Goal: Browse casually: Explore the website without a specific task or goal

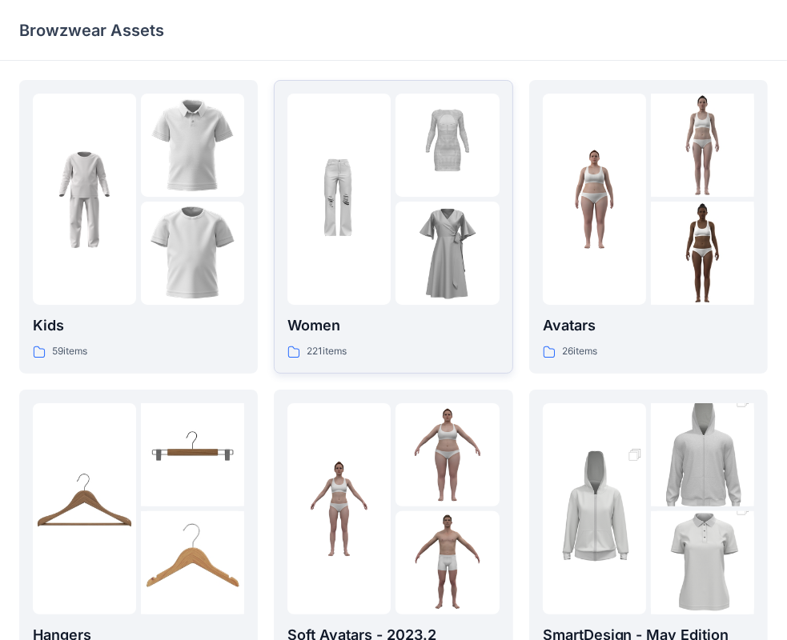
click at [413, 223] on img at bounding box center [446, 253] width 103 height 103
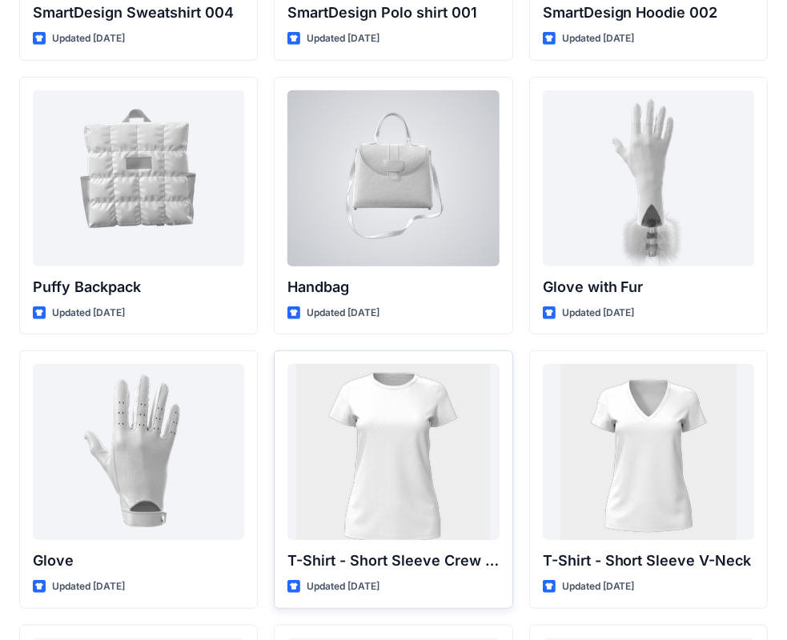
scroll to position [12183, 0]
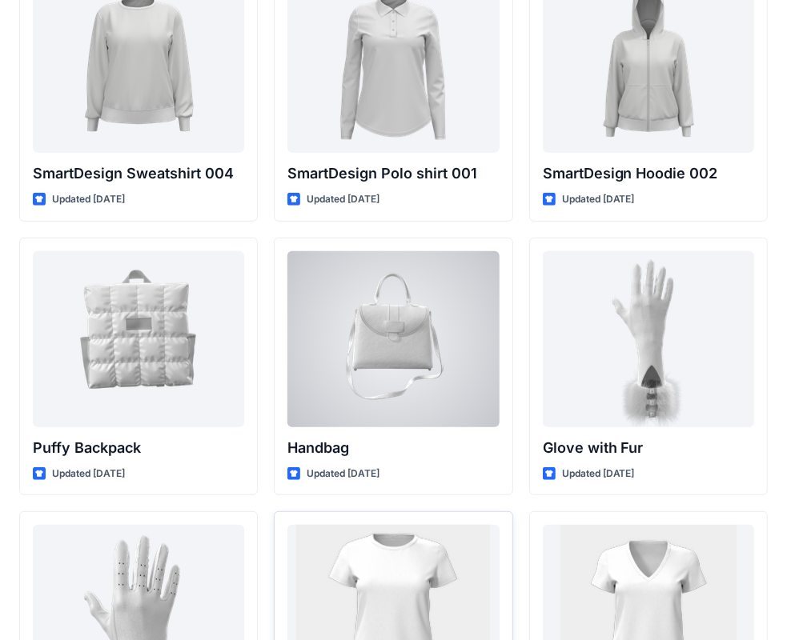
click at [399, 371] on div at bounding box center [392, 339] width 211 height 176
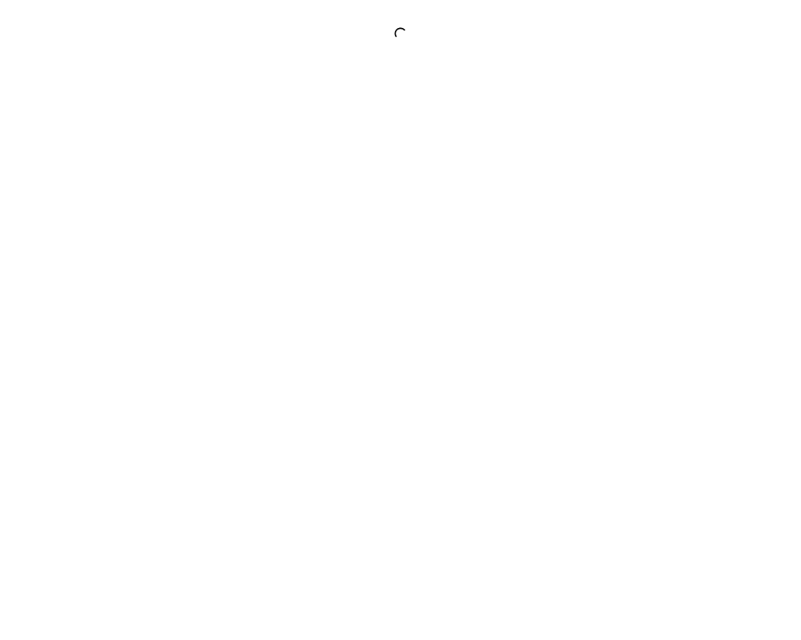
click at [399, 371] on div at bounding box center [400, 320] width 801 height 640
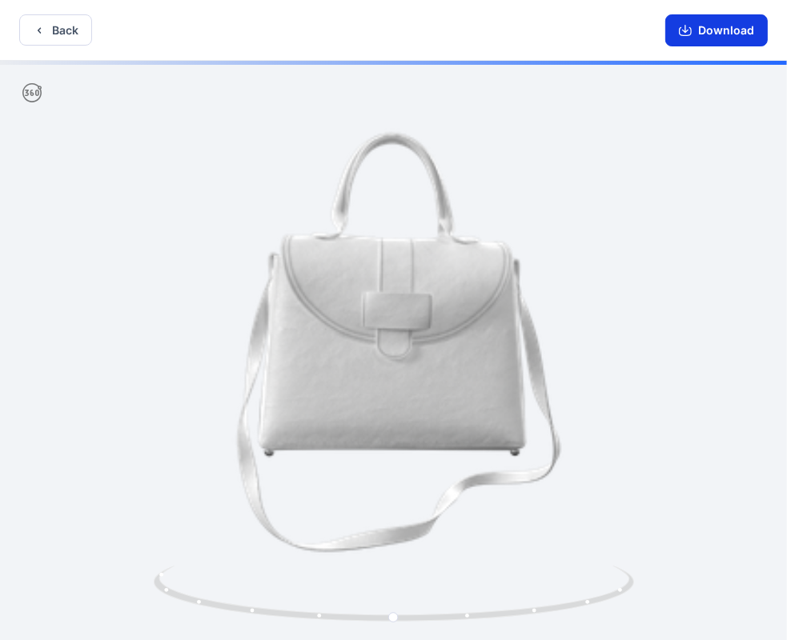
click at [704, 33] on button "Download" at bounding box center [716, 30] width 102 height 32
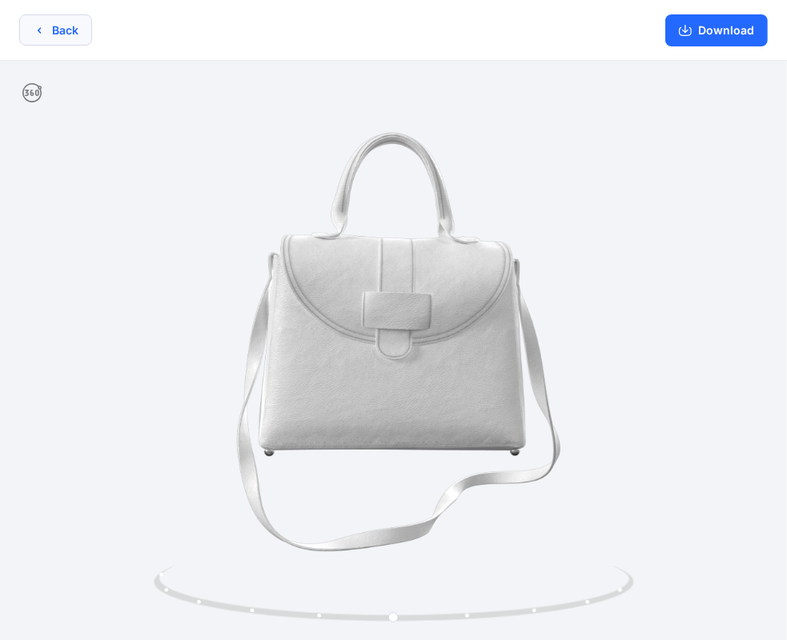
click at [62, 30] on button "Back" at bounding box center [55, 29] width 73 height 31
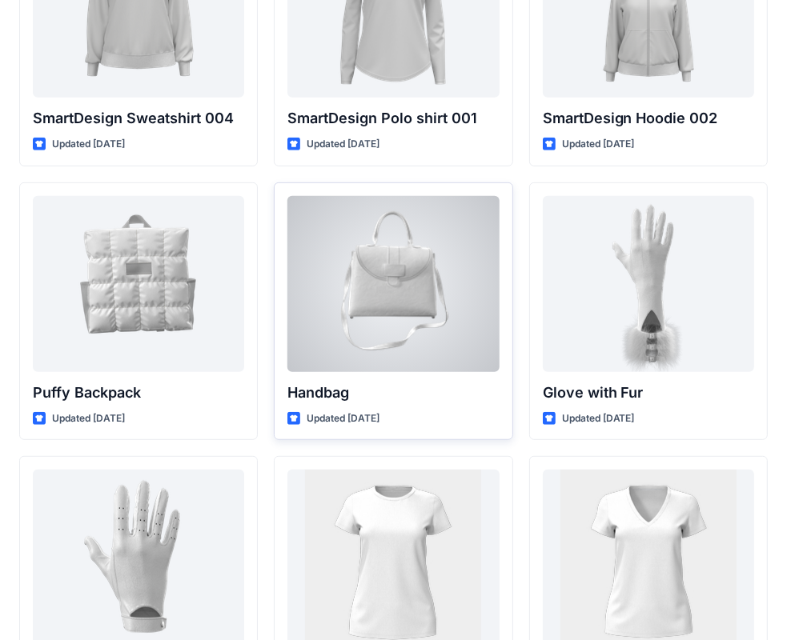
scroll to position [12239, 0]
click at [312, 399] on p "Handbag" at bounding box center [392, 392] width 211 height 22
click at [328, 394] on p "Handbag" at bounding box center [392, 392] width 211 height 22
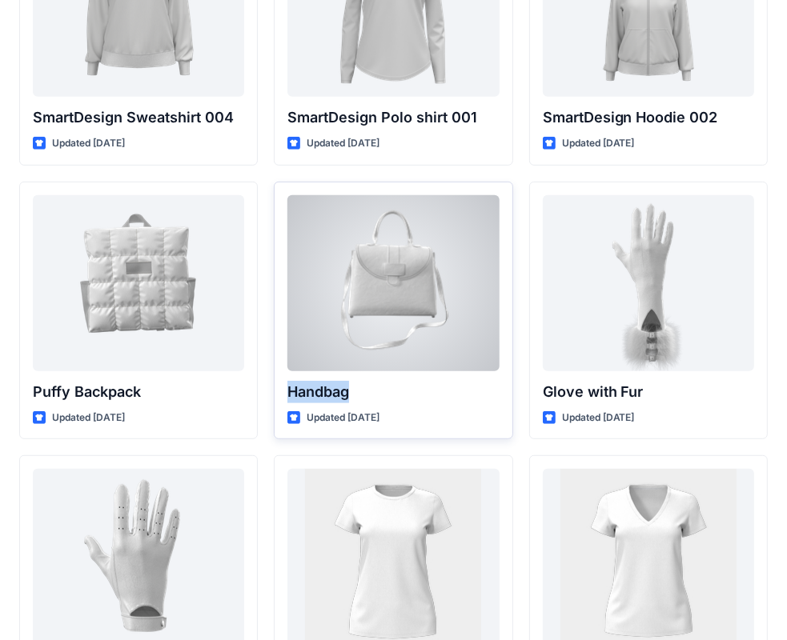
click at [358, 395] on p "Handbag" at bounding box center [392, 392] width 211 height 22
click at [362, 393] on p "Handbag" at bounding box center [392, 392] width 211 height 22
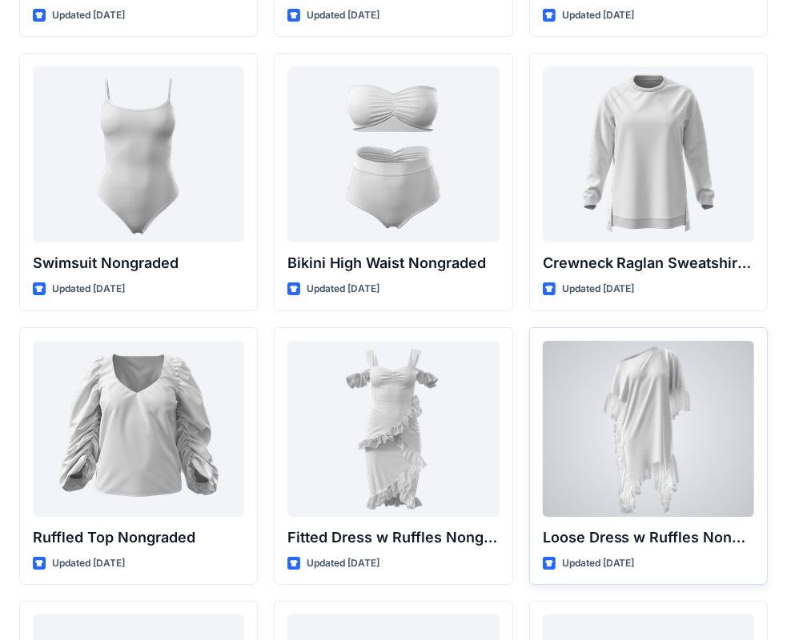
scroll to position [15953, 0]
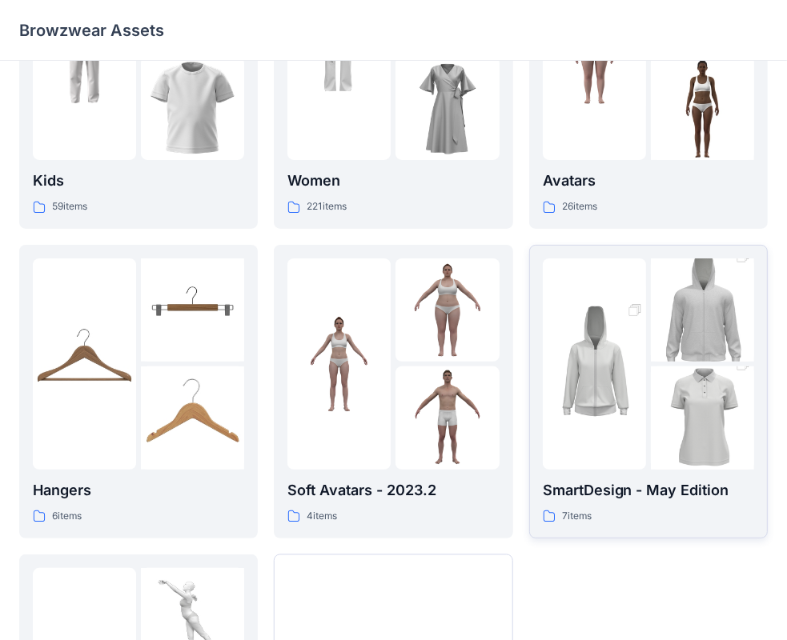
scroll to position [160, 0]
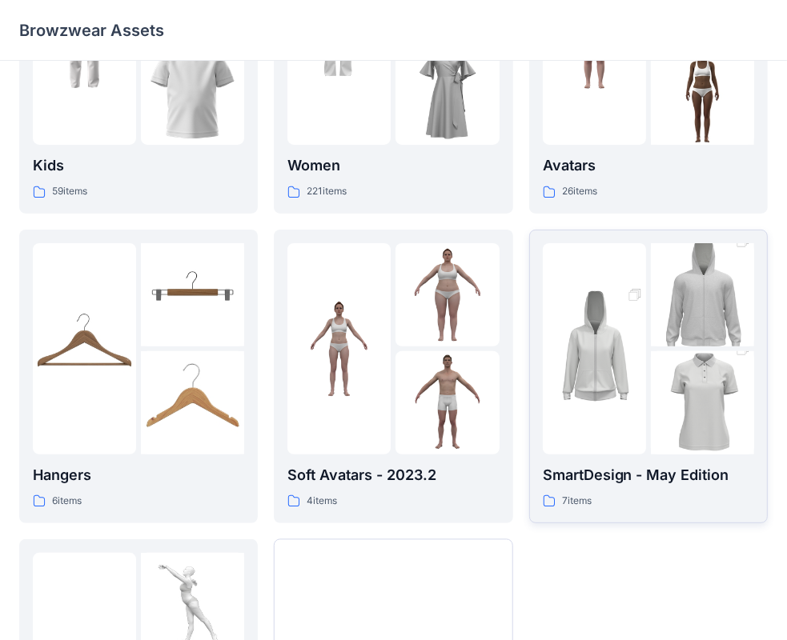
click at [667, 390] on img at bounding box center [702, 403] width 103 height 155
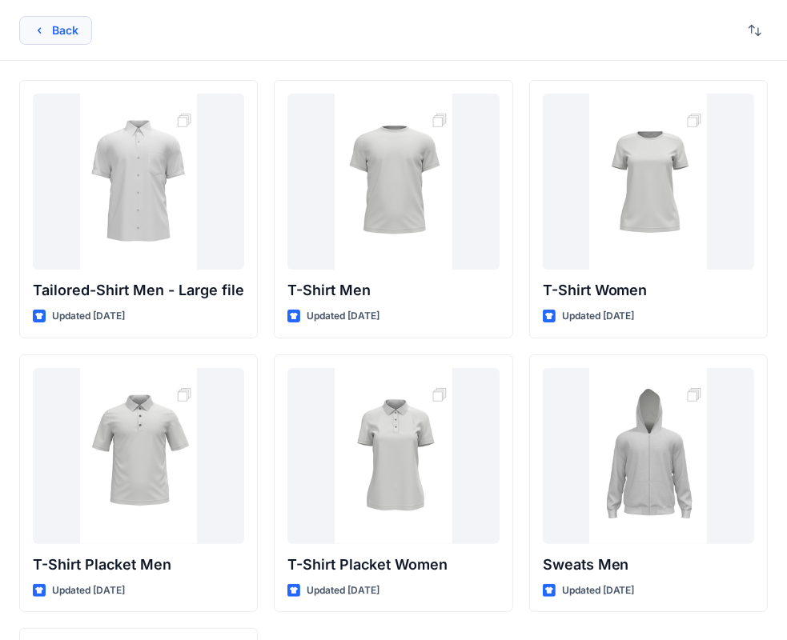
click at [52, 35] on button "Back" at bounding box center [55, 30] width 73 height 29
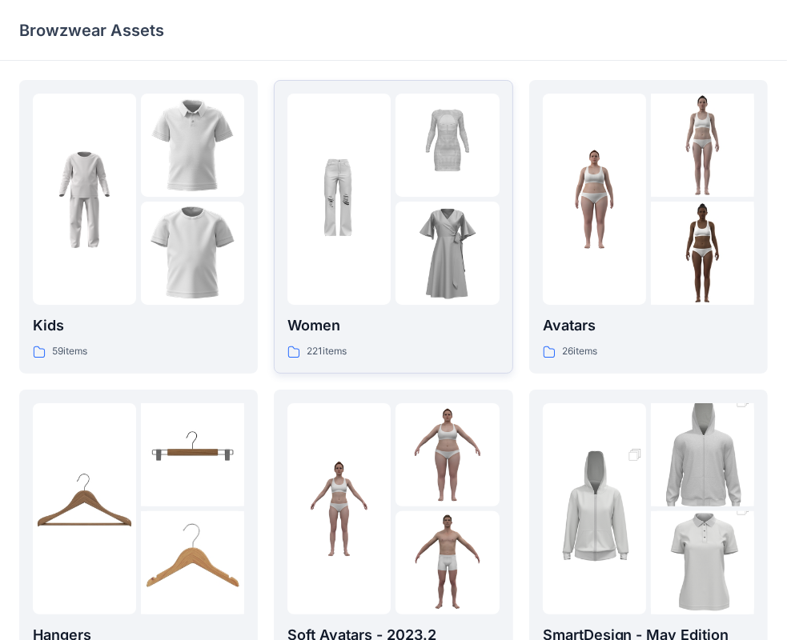
click at [447, 232] on img at bounding box center [446, 253] width 103 height 103
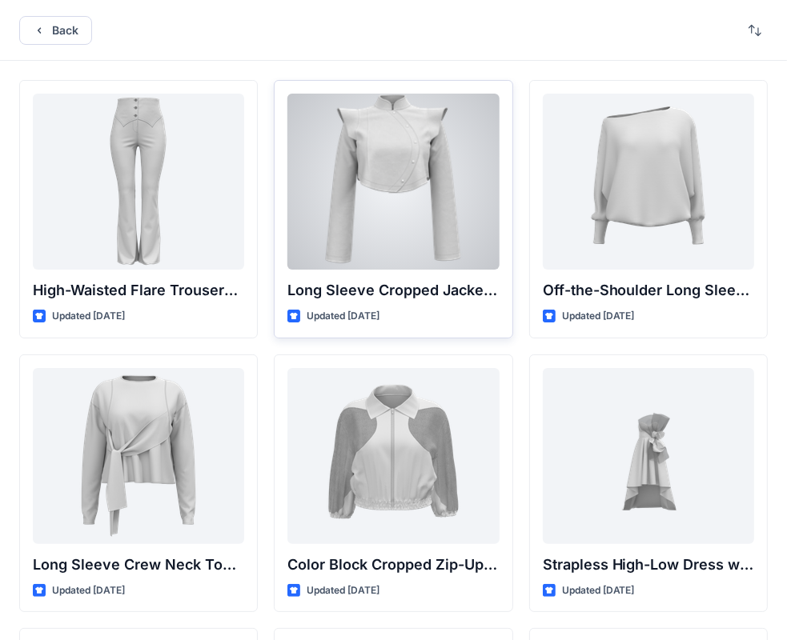
click at [387, 246] on div at bounding box center [392, 182] width 211 height 176
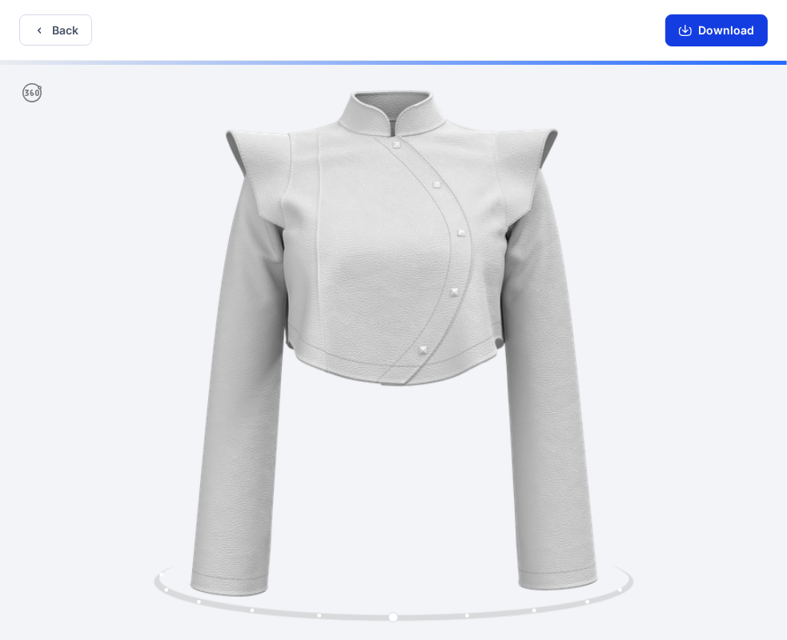
click at [692, 36] on icon "button" at bounding box center [685, 30] width 13 height 13
click at [42, 30] on icon "button" at bounding box center [39, 30] width 13 height 13
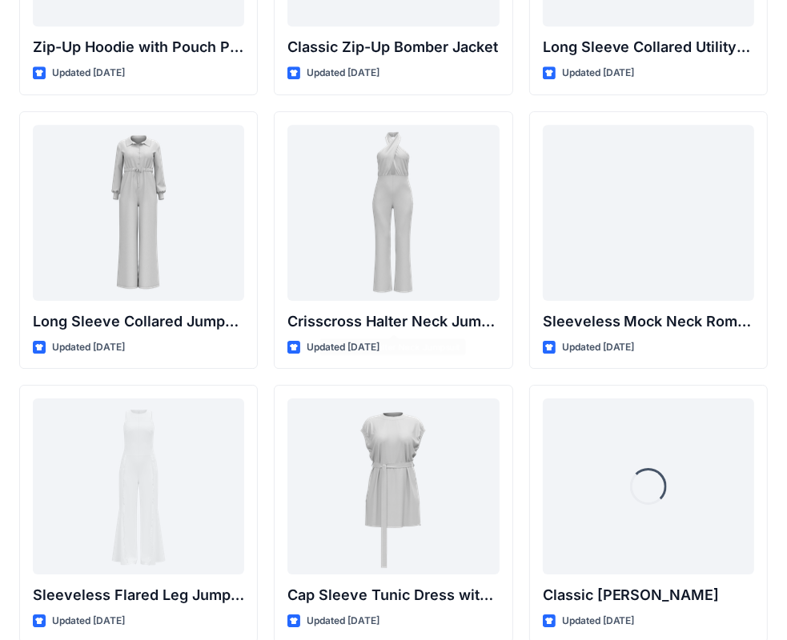
scroll to position [3351, 0]
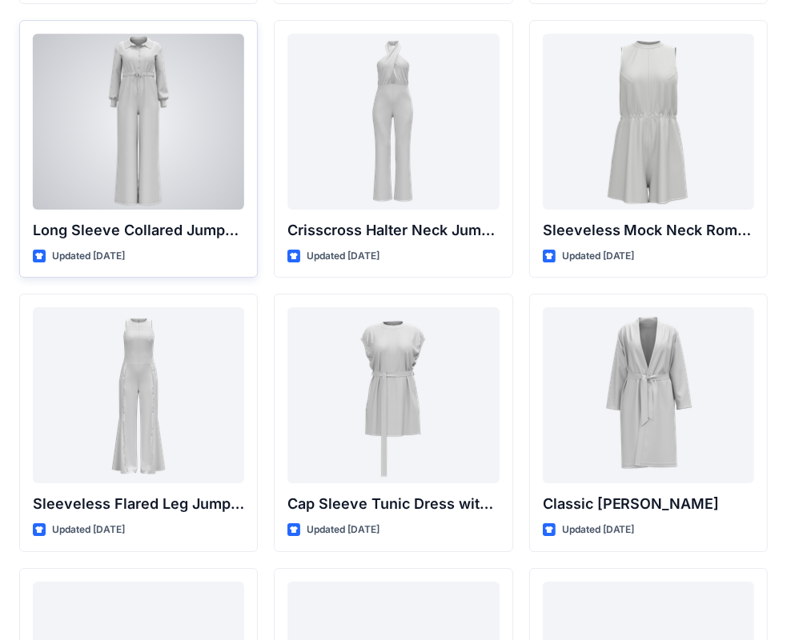
click at [199, 205] on div at bounding box center [138, 122] width 211 height 176
